Goal: Transaction & Acquisition: Purchase product/service

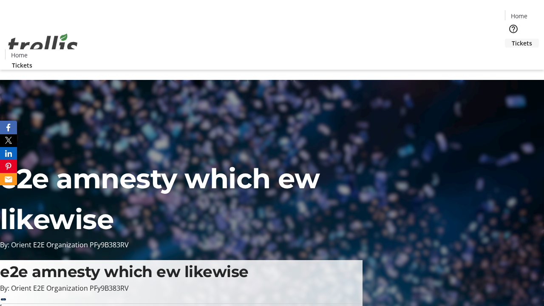
click at [512, 39] on span "Tickets" at bounding box center [522, 43] width 20 height 9
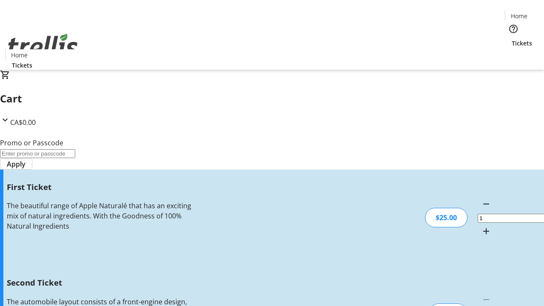
type input "2"
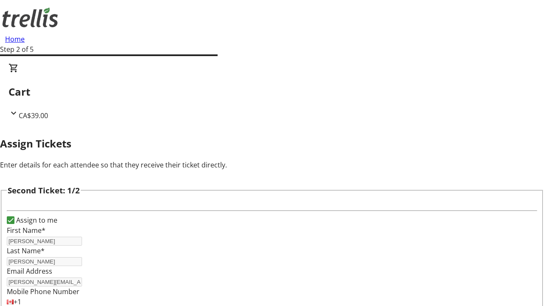
type input "[PERSON_NAME]"
type input "[PERSON_NAME][EMAIL_ADDRESS][DOMAIN_NAME]"
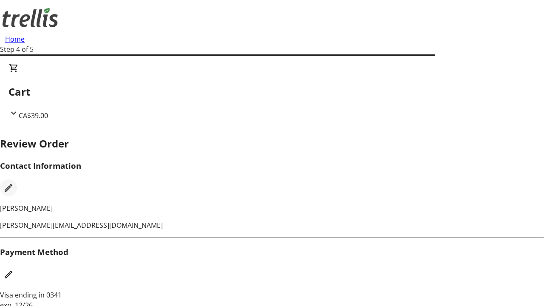
click at [14, 183] on mat-icon "Edit Contact Information" at bounding box center [8, 188] width 10 height 10
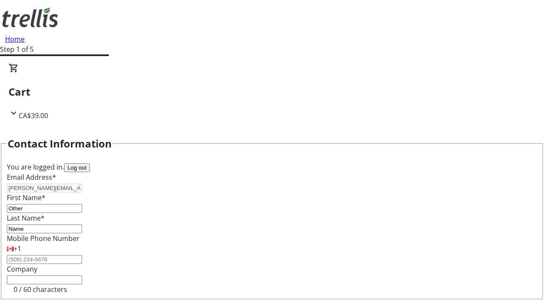
type input "Name"
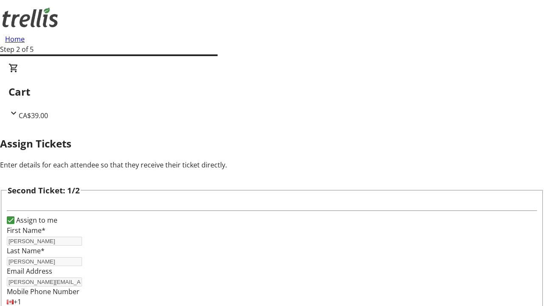
type input "New"
type input "Name"
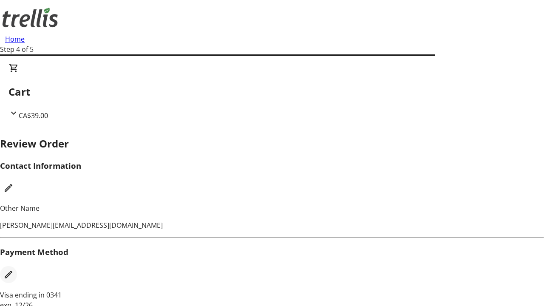
click at [14, 269] on mat-icon "Edit Payment Method" at bounding box center [8, 274] width 10 height 10
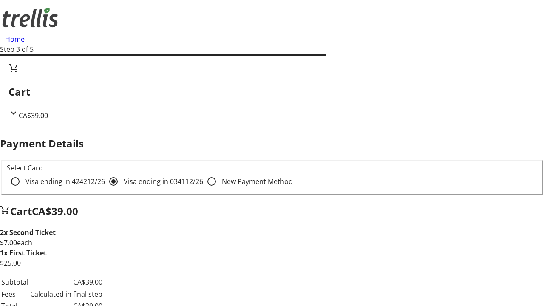
click at [24, 173] on input "Visa ending in 4242 12/26" at bounding box center [15, 181] width 17 height 17
radio input "true"
